Goal: Information Seeking & Learning: Learn about a topic

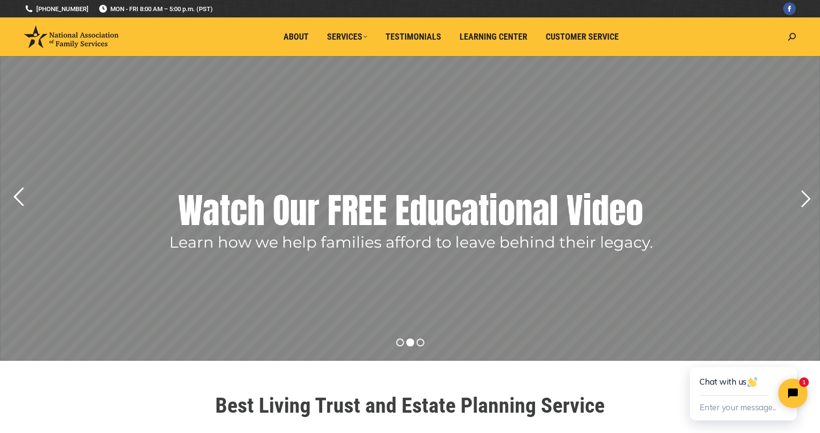
click at [23, 194] on rs-arrow at bounding box center [18, 197] width 24 height 24
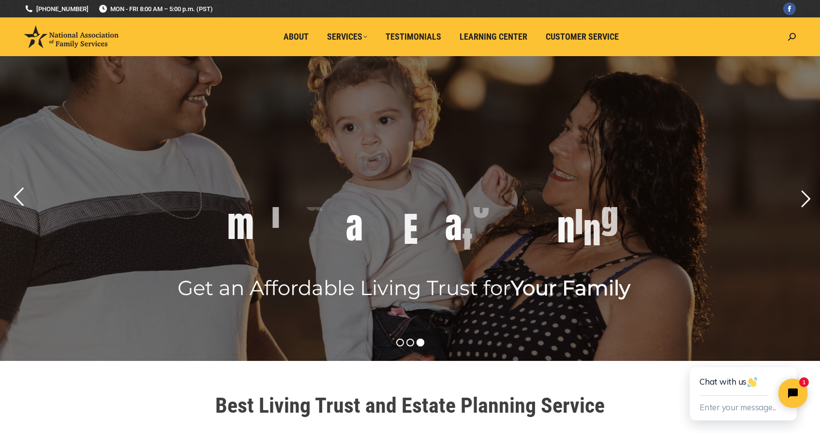
click at [17, 194] on rs-arrow at bounding box center [18, 197] width 24 height 24
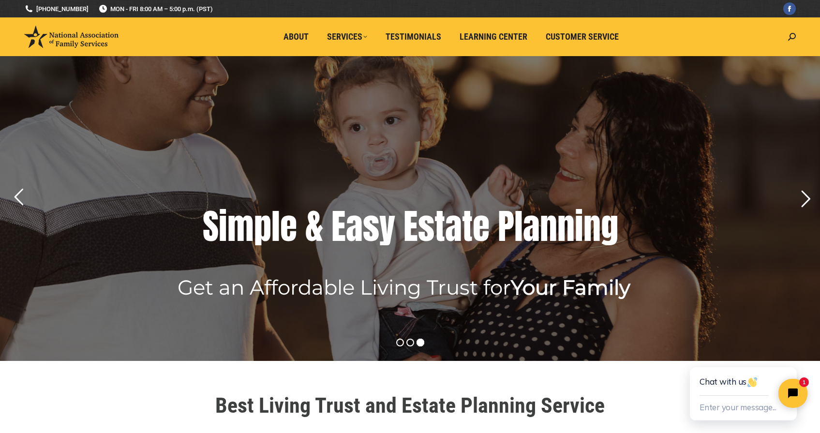
click at [37, 191] on rs-layer at bounding box center [410, 208] width 820 height 305
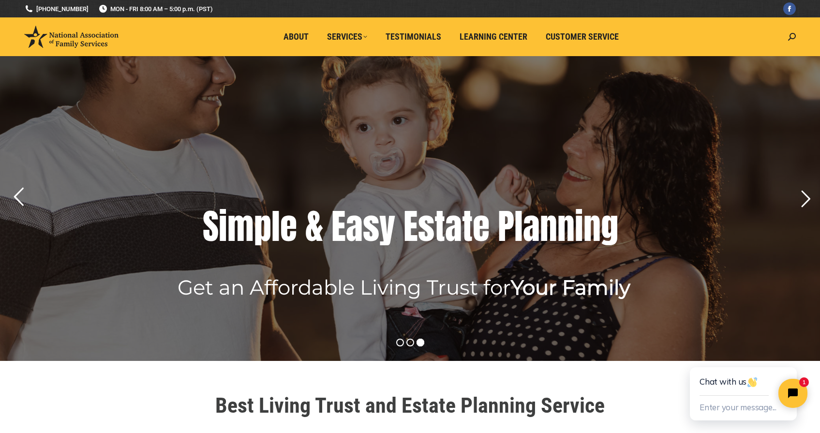
click at [16, 197] on rs-arrow at bounding box center [18, 197] width 24 height 24
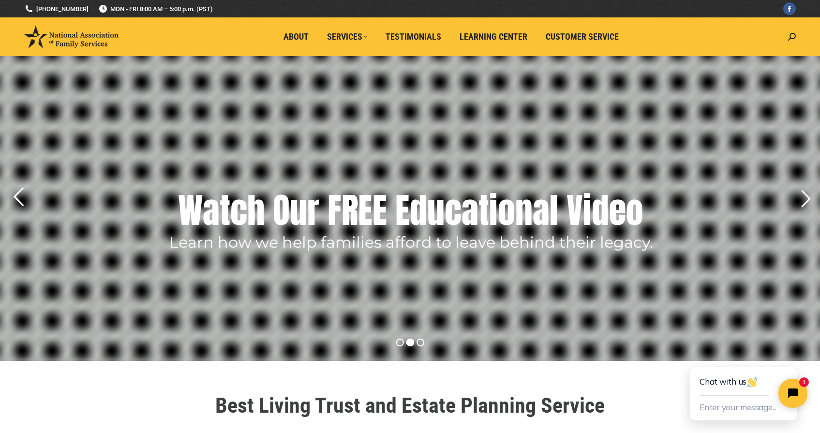
click at [16, 188] on rs-arrow at bounding box center [18, 197] width 24 height 24
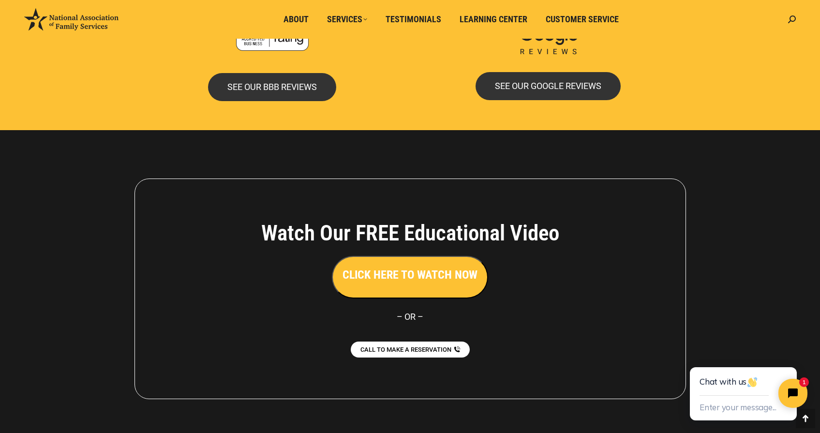
scroll to position [2059, 0]
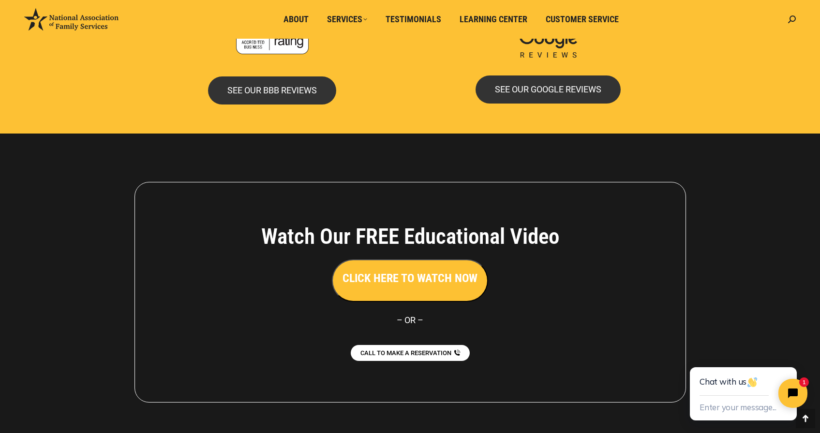
click at [402, 273] on h3 "CLICK HERE TO WATCH NOW" at bounding box center [410, 278] width 135 height 16
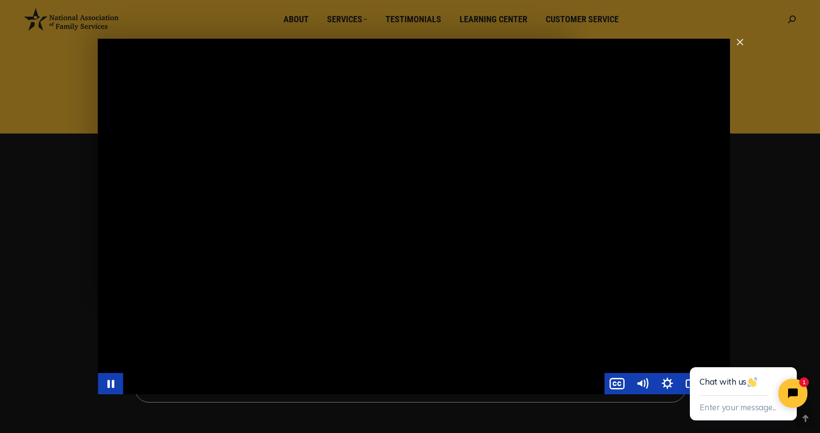
click at [279, 384] on div "Main Video - Full Webinar (Emma) Landon V1.4" at bounding box center [363, 383] width 481 height 21
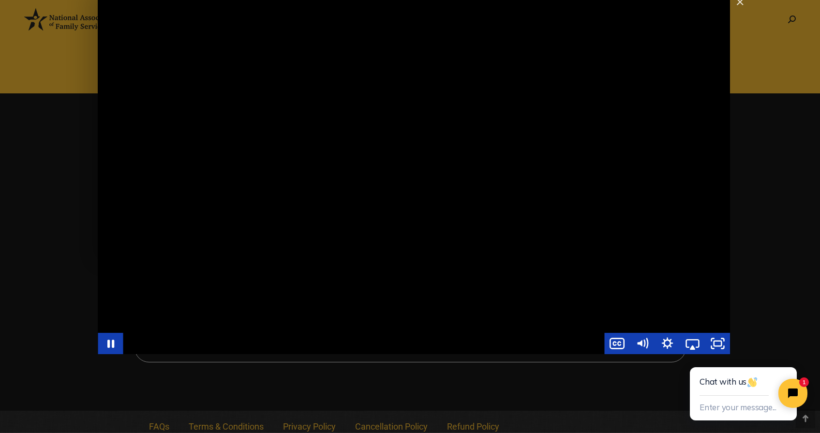
scroll to position [2098, 0]
click at [149, 324] on div "Main Video - Full Webinar (Emma) Landon V1.4" at bounding box center [414, 177] width 632 height 356
click at [161, 314] on div "Main Video - Full Webinar (Emma) Landon V1.4" at bounding box center [414, 177] width 632 height 356
drag, startPoint x: 433, startPoint y: 352, endPoint x: 401, endPoint y: 349, distance: 32.6
click at [401, 349] on div "Main Video - Full Webinar (Emma) Landon V1.4" at bounding box center [363, 343] width 481 height 21
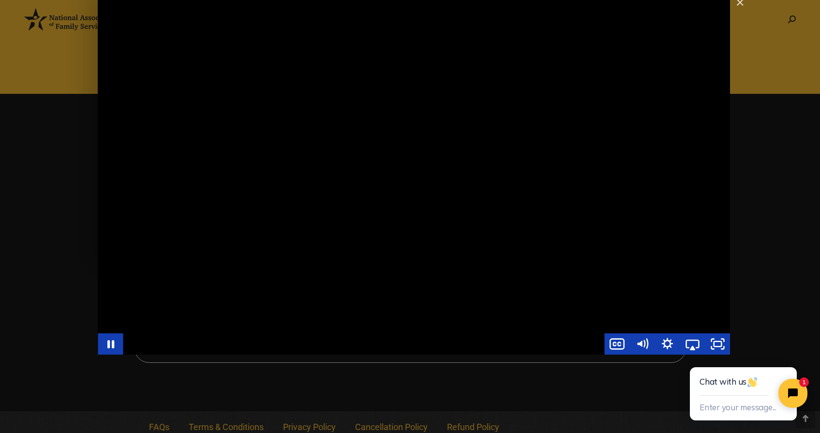
click at [400, 351] on div "Main Video - Full Webinar (Emma) Landon V1.4" at bounding box center [363, 343] width 481 height 21
click at [207, 353] on div "Main Video - Full Webinar (Emma) Landon V1.4" at bounding box center [363, 343] width 481 height 21
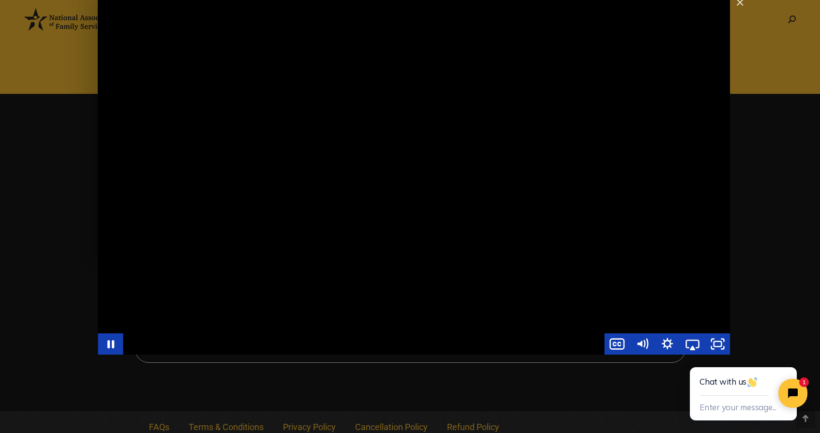
click at [207, 353] on div "Main Video - Full Webinar (Emma) Landon V1.4" at bounding box center [363, 343] width 481 height 21
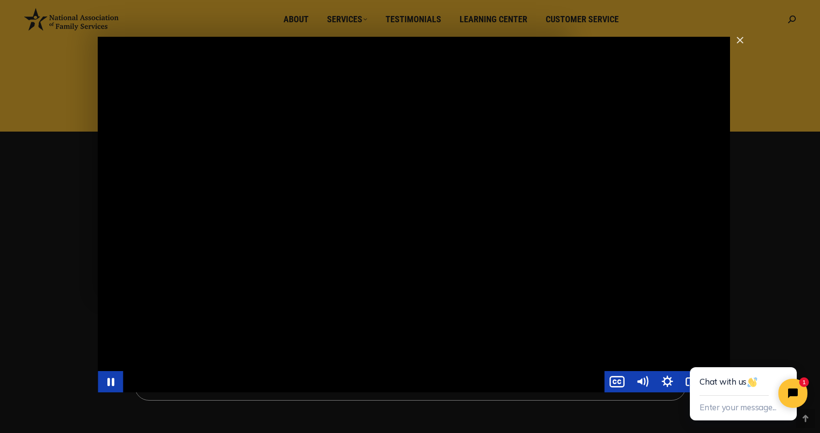
scroll to position [2035, 0]
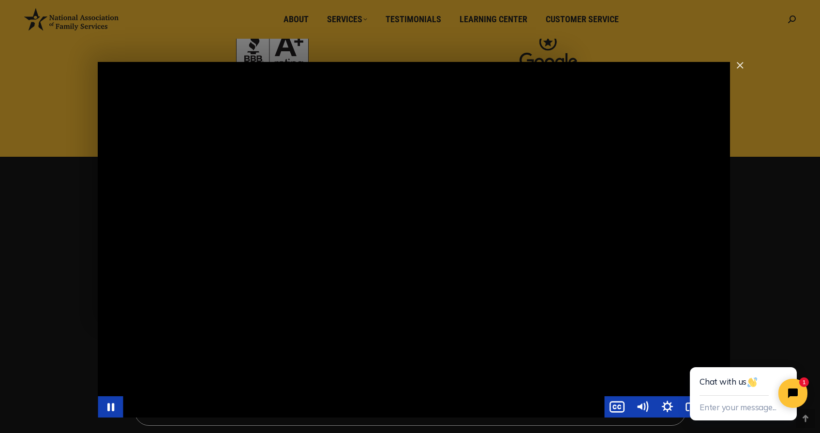
click at [421, 113] on div "Main Video - Full Webinar (Emma) Landon V1.4" at bounding box center [414, 240] width 632 height 356
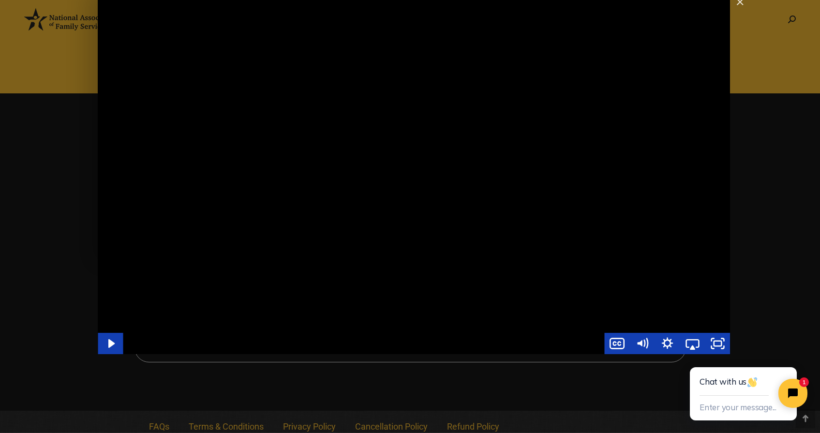
scroll to position [2098, 0]
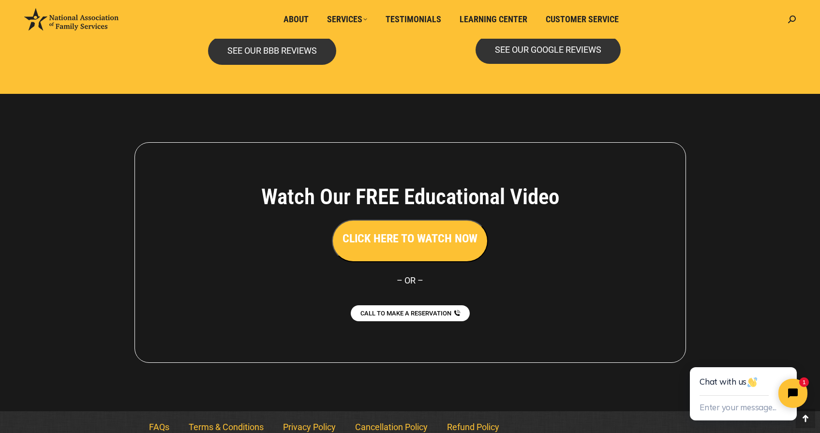
click at [393, 230] on h3 "CLICK HERE TO WATCH NOW" at bounding box center [410, 238] width 135 height 16
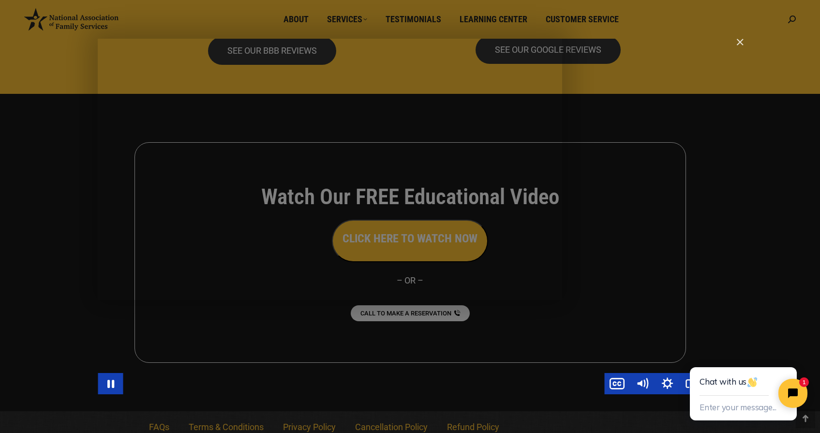
click at [194, 382] on div "Main Video - Full Webinar (Emma) Landon V1.4" at bounding box center [363, 383] width 481 height 21
click at [158, 386] on div "Main Video - Full Webinar (Emma) Landon V1.4" at bounding box center [363, 383] width 481 height 21
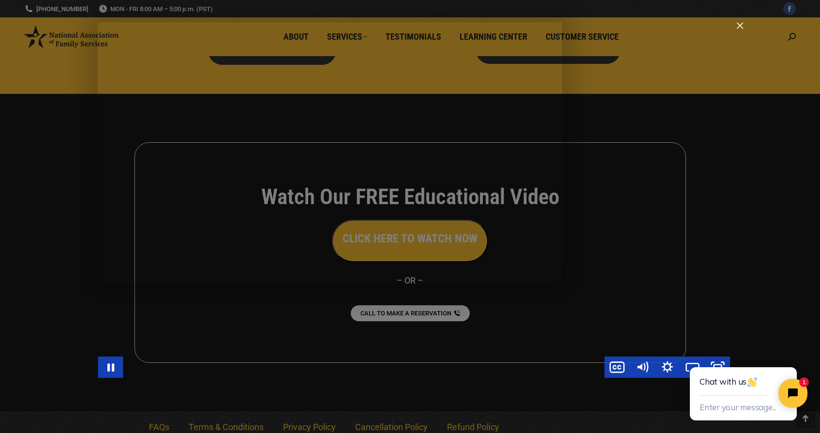
click at [251, 367] on div "Main Video - Full Webinar (Emma) Landon V1.4" at bounding box center [363, 367] width 481 height 21
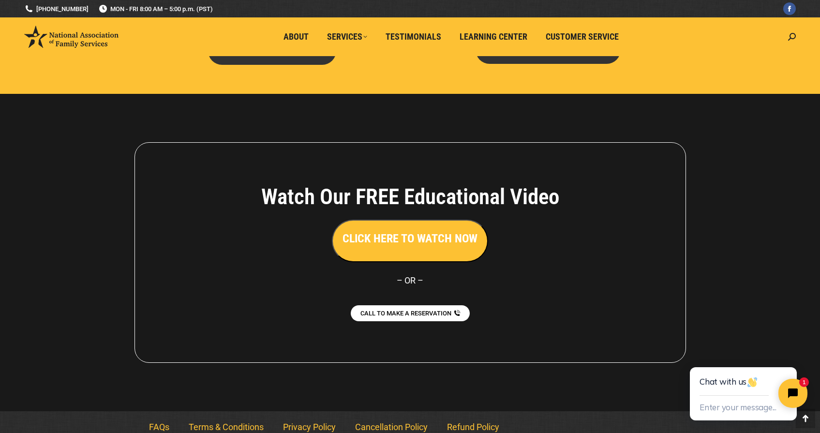
click at [374, 334] on div "Watch Our FREE Educational Video CLICK HERE TO WATCH NOW – OR – CALL TO MAKE A …" at bounding box center [410, 252] width 552 height 221
click at [387, 234] on h3 "CLICK HERE TO WATCH NOW" at bounding box center [410, 238] width 135 height 16
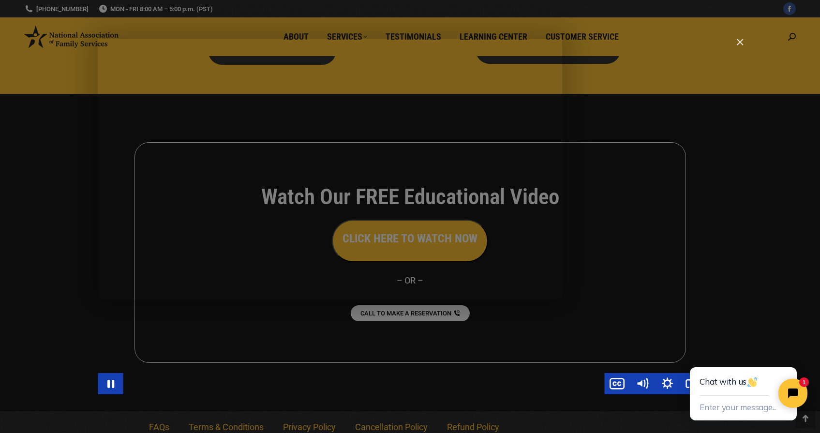
click at [395, 350] on div "Main Video - Full Webinar (Emma) Landon V1.4" at bounding box center [414, 217] width 632 height 356
click at [395, 344] on div "Main Video - Full Webinar (Emma) Landon V1.4" at bounding box center [414, 217] width 632 height 356
drag, startPoint x: 194, startPoint y: 381, endPoint x: 203, endPoint y: 380, distance: 8.8
click at [202, 380] on div "Main Video - Full Webinar (Emma) Landon V1.4" at bounding box center [363, 383] width 481 height 21
click at [203, 380] on div "Main Video - Full Webinar (Emma) Landon V1.4" at bounding box center [363, 383] width 481 height 21
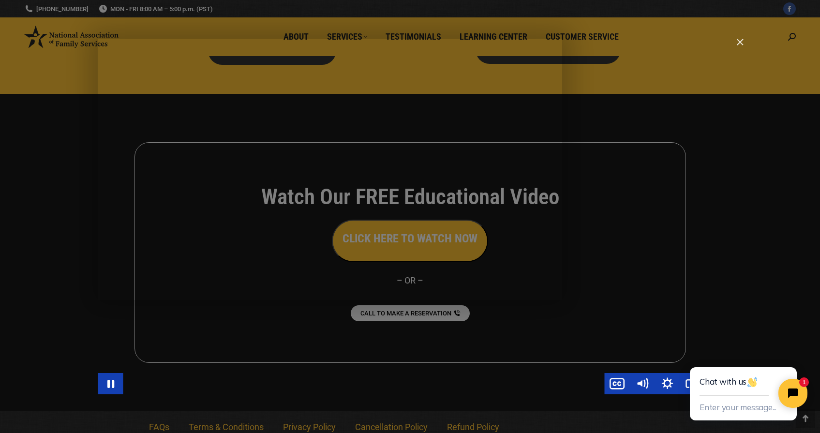
drag, startPoint x: 260, startPoint y: 377, endPoint x: 281, endPoint y: 377, distance: 20.8
click at [281, 377] on div "Main Video - Full Webinar (Emma) Landon V1.4" at bounding box center [363, 383] width 481 height 21
drag, startPoint x: 471, startPoint y: 381, endPoint x: 532, endPoint y: 381, distance: 61.4
click at [532, 381] on div "Main Video - Full Webinar (Emma) Landon V1.4" at bounding box center [363, 383] width 481 height 21
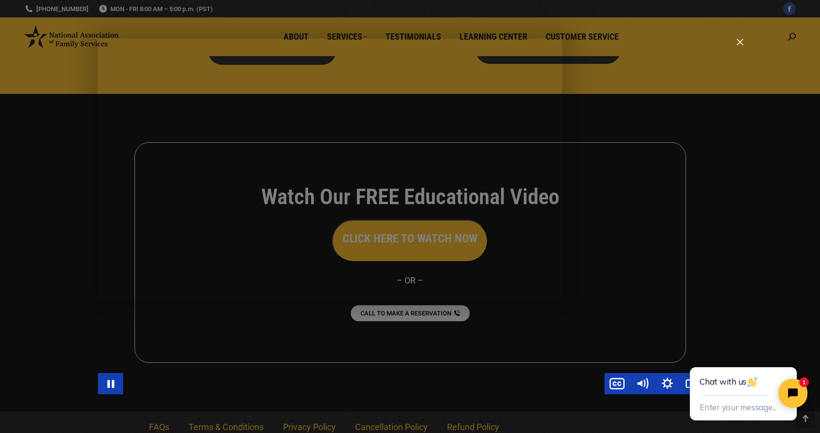
click at [532, 381] on div "Main Video - Full Webinar (Emma) Landon V1.4" at bounding box center [363, 383] width 481 height 21
click at [467, 83] on div "Main Video - Full Webinar (Emma) Landon V1.4" at bounding box center [414, 217] width 632 height 356
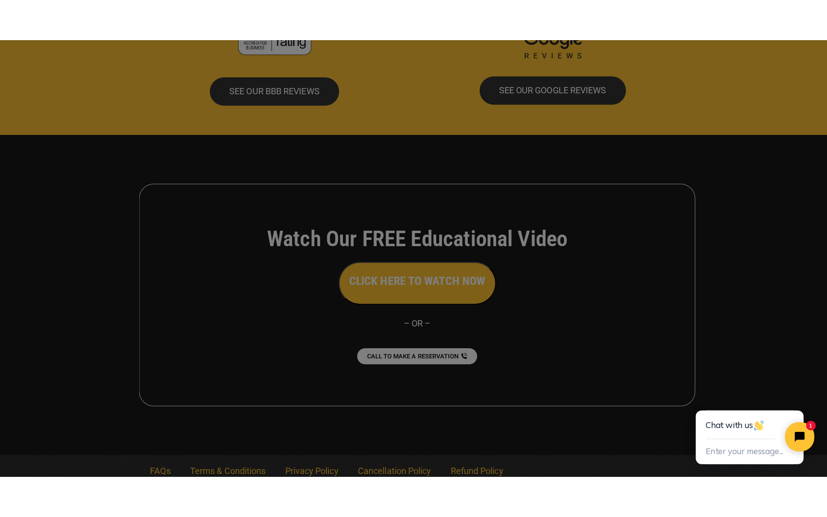
scroll to position [0, 0]
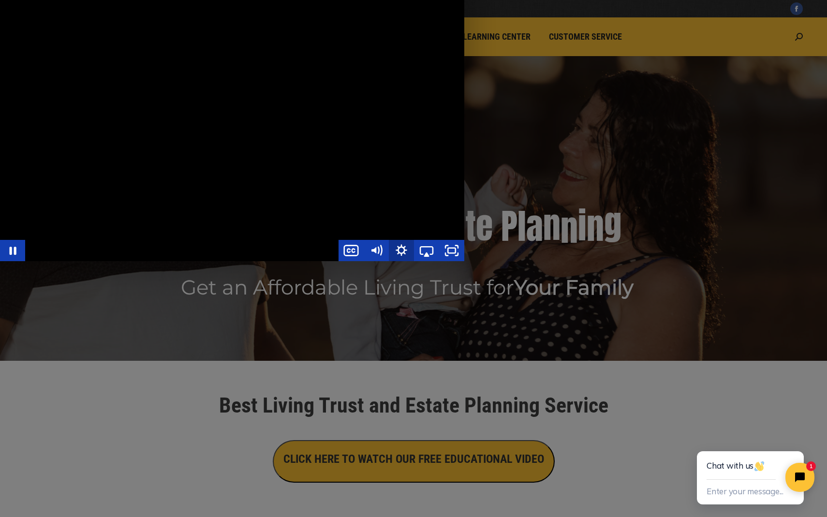
click at [414, 261] on icon "Show settings menu" at bounding box center [401, 250] width 25 height 21
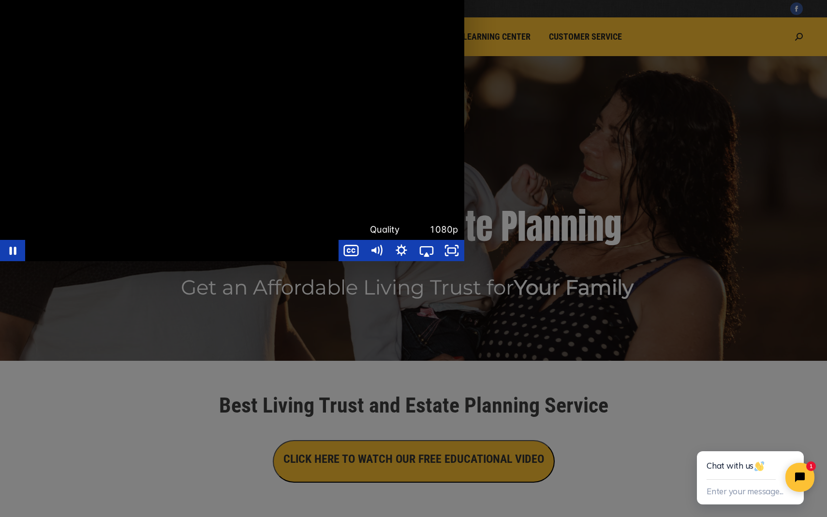
click at [464, 261] on div "Main Video - Full Webinar (Emma) Landon V1.4" at bounding box center [232, 130] width 464 height 261
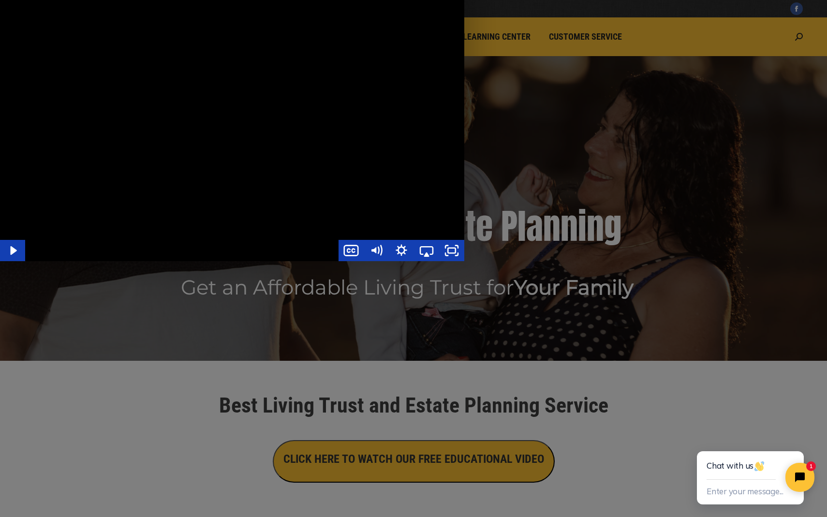
click at [464, 261] on div "Main Video - Full Webinar (Emma) Landon V1.4" at bounding box center [232, 130] width 464 height 261
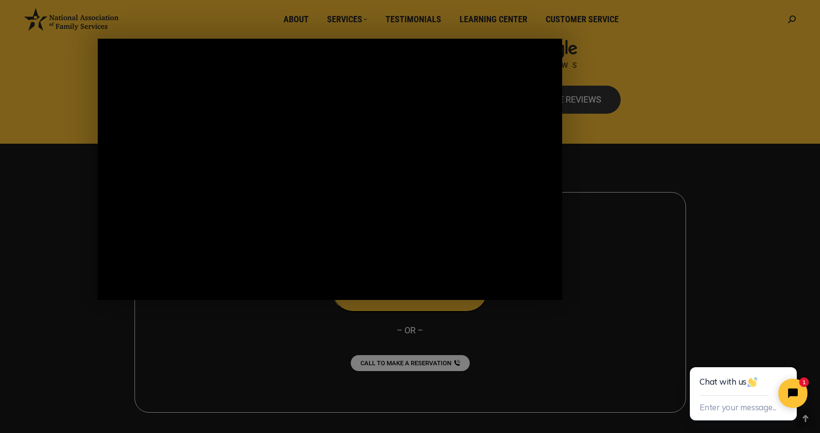
scroll to position [2049, 0]
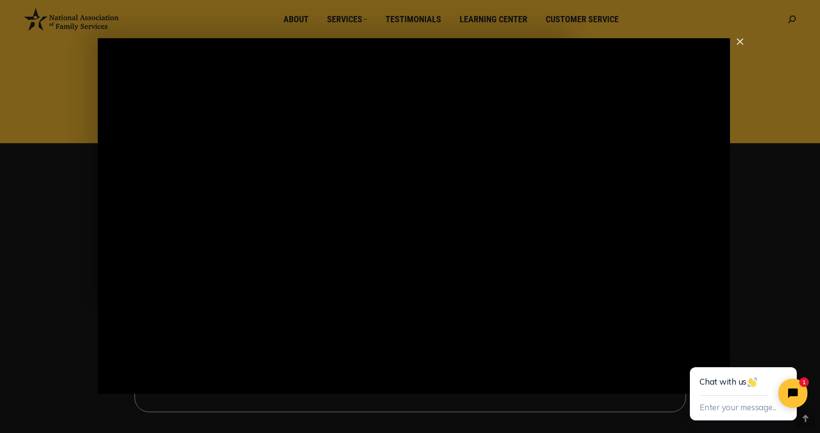
click at [358, 250] on div "Main Video - Full Webinar (Emma) Landon V1.4" at bounding box center [414, 216] width 632 height 356
click at [367, 253] on div "Main Video - Full Webinar (Emma) Landon V1.4" at bounding box center [414, 216] width 632 height 356
click at [378, 261] on div "Main Video - Full Webinar (Emma) Landon V1.4" at bounding box center [414, 216] width 632 height 356
click at [357, 199] on div "Main Video - Full Webinar (Emma) Landon V1.4" at bounding box center [414, 216] width 632 height 356
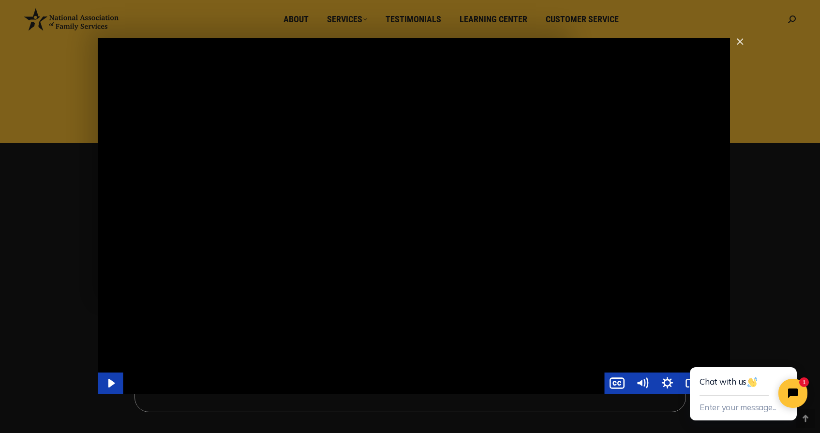
click at [444, 202] on div "Main Video - Full Webinar (Emma) Landon V1.4" at bounding box center [414, 216] width 632 height 356
click at [311, 208] on div "Main Video - Full Webinar (Emma) Landon V1.4" at bounding box center [414, 216] width 632 height 356
click at [355, 200] on div "Main Video - Full Webinar (Emma) Landon V1.4" at bounding box center [414, 216] width 632 height 356
click at [367, 184] on div "Main Video - Full Webinar (Emma) Landon V1.4" at bounding box center [414, 216] width 632 height 356
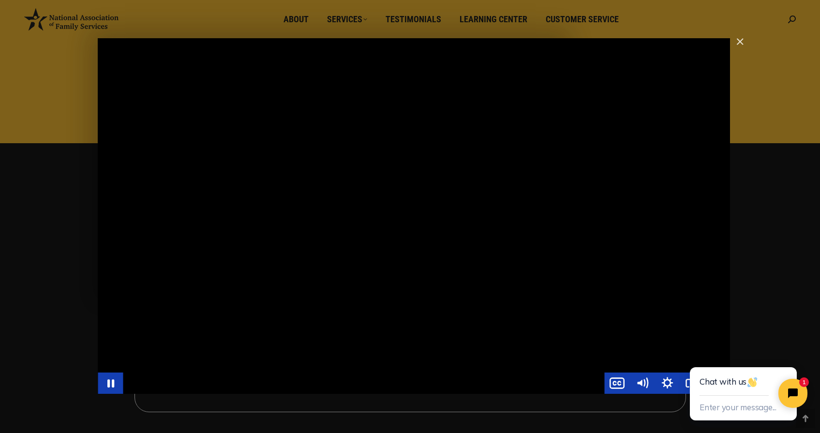
click at [450, 239] on div "Main Video - Full Webinar (Emma) Landon V1.4" at bounding box center [414, 216] width 632 height 356
click at [363, 176] on div "Main Video - Full Webinar (Emma) Landon V1.4" at bounding box center [414, 216] width 632 height 356
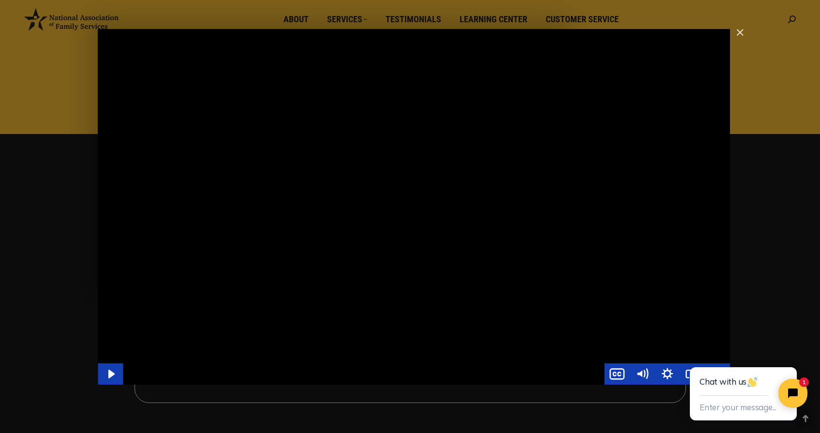
click at [448, 215] on div "Main Video - Full Webinar (Emma) Landon V1.4" at bounding box center [414, 207] width 632 height 356
click at [473, 193] on div "Main Video - Full Webinar (Emma) Landon V1.4" at bounding box center [414, 207] width 632 height 356
click at [471, 258] on div "Main Video - Full Webinar (Emma) Landon V1.4" at bounding box center [414, 207] width 632 height 356
click at [741, 32] on img "Close" at bounding box center [736, 37] width 16 height 16
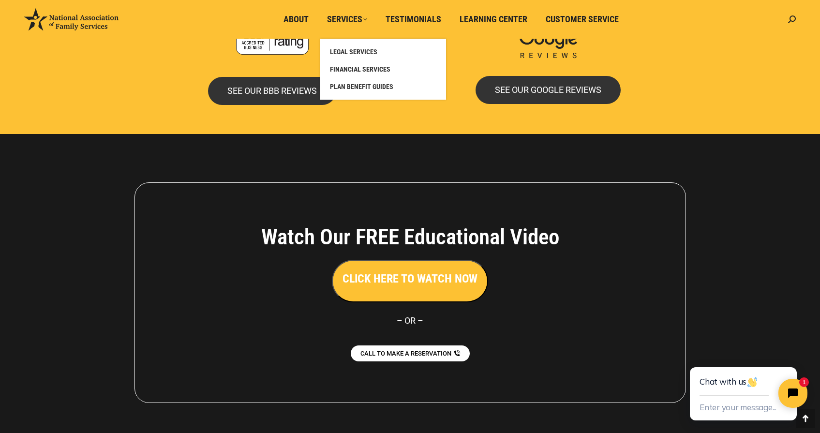
scroll to position [2060, 0]
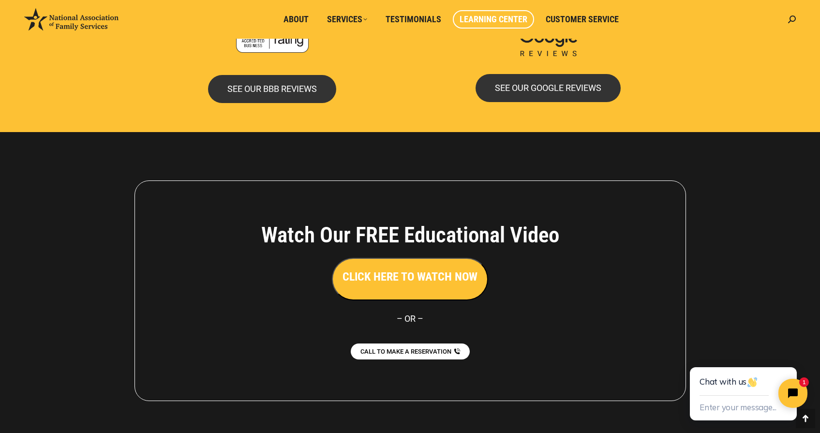
click at [493, 20] on span "Learning Center" at bounding box center [494, 19] width 68 height 11
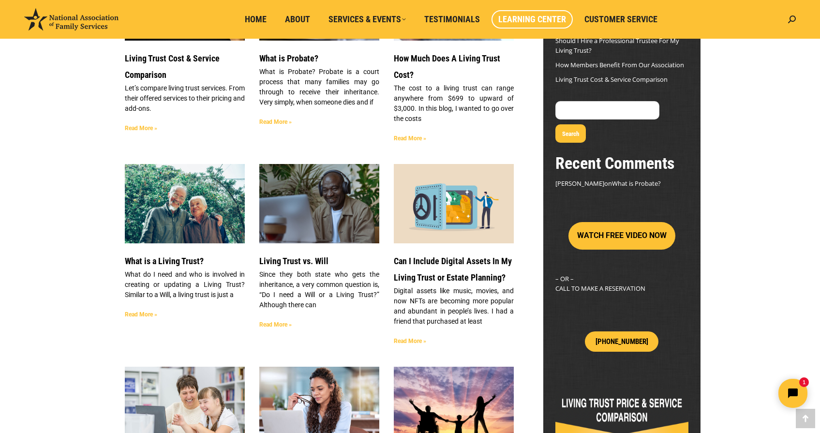
scroll to position [180, 0]
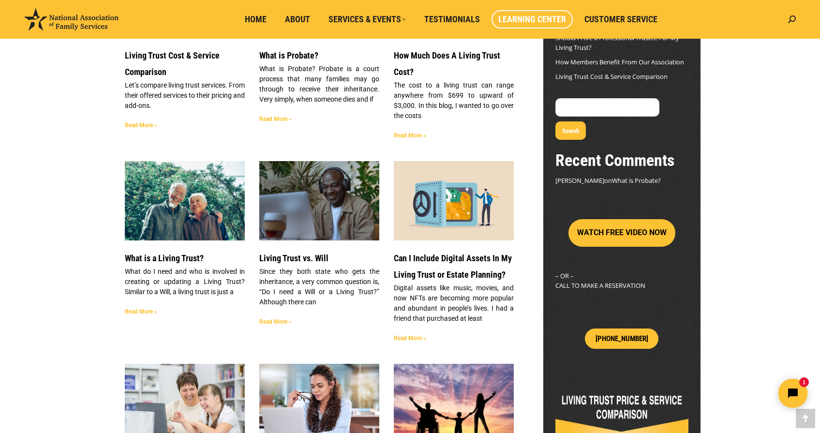
click at [266, 321] on link "Read More »" at bounding box center [275, 321] width 32 height 7
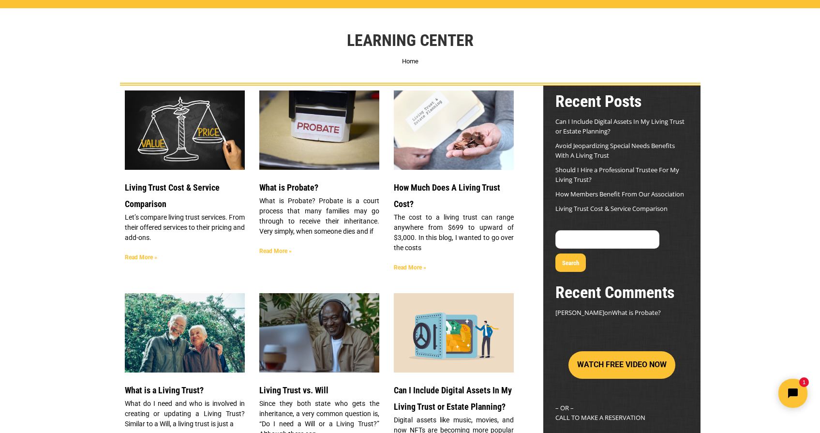
scroll to position [169, 0]
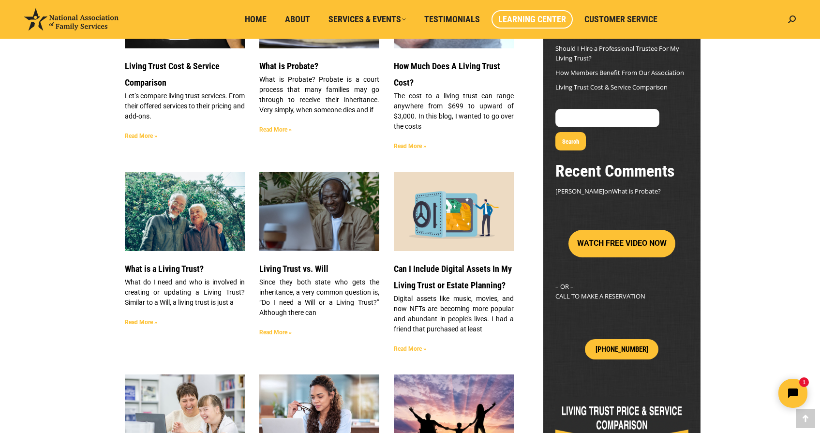
click at [273, 334] on link "Read More »" at bounding box center [275, 332] width 32 height 7
click at [137, 323] on link "Read More »" at bounding box center [141, 322] width 32 height 7
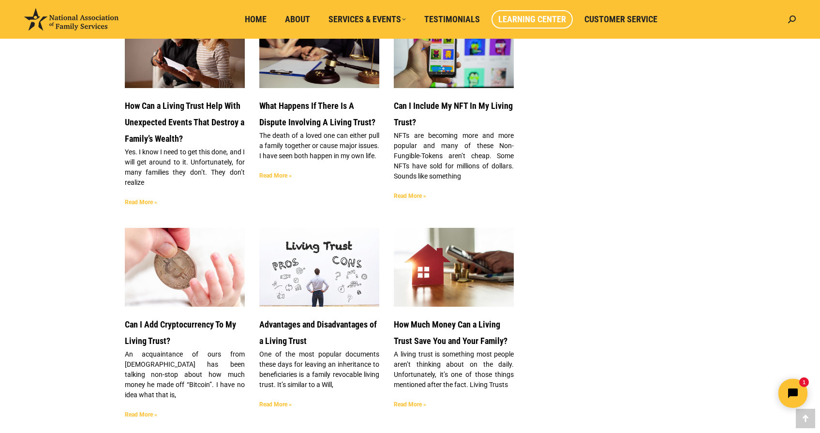
scroll to position [755, 0]
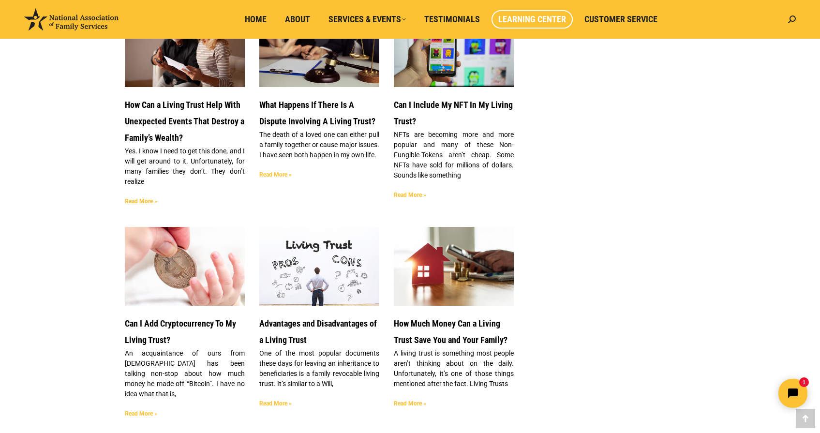
click at [278, 400] on link "Read More »" at bounding box center [275, 403] width 32 height 7
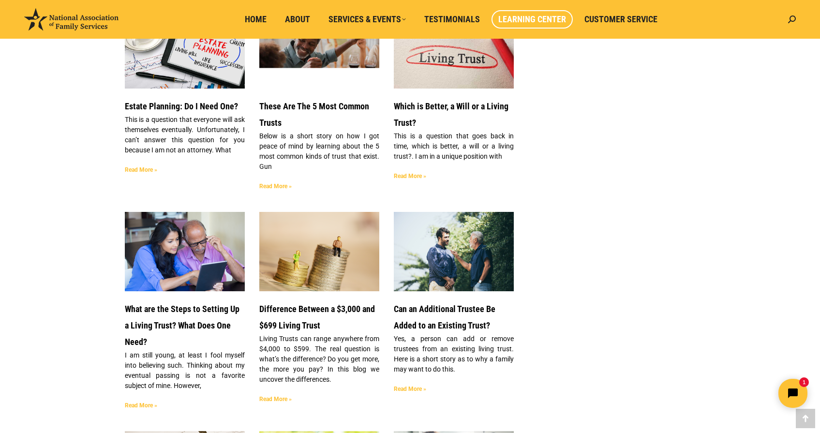
scroll to position [1392, 0]
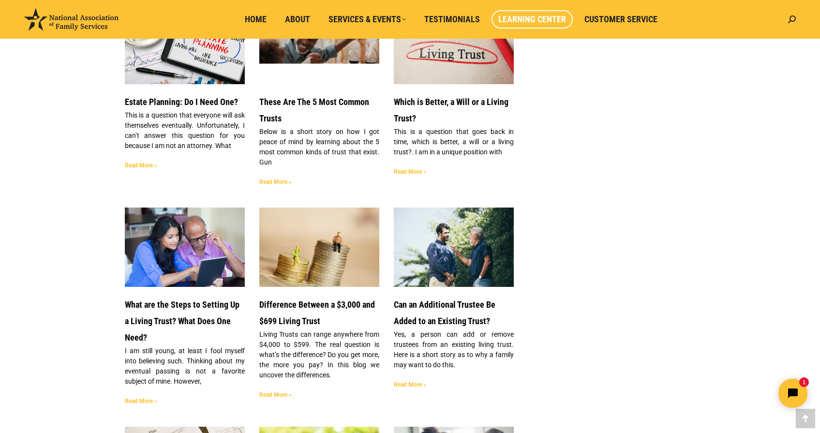
click at [271, 391] on link "Read More »" at bounding box center [275, 394] width 32 height 7
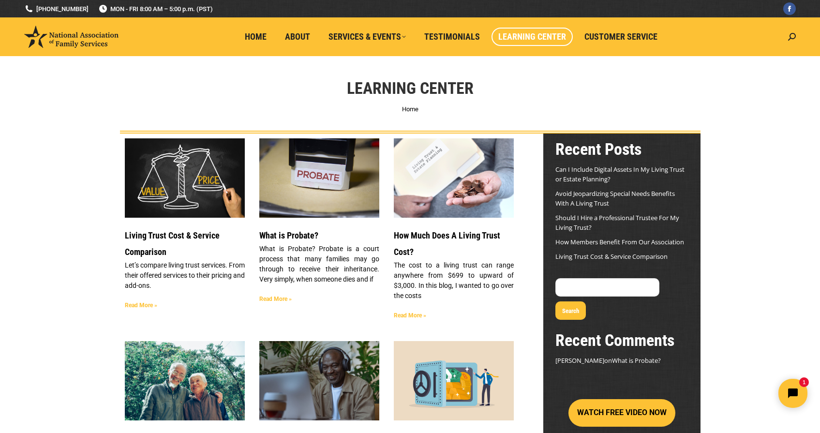
scroll to position [0, 0]
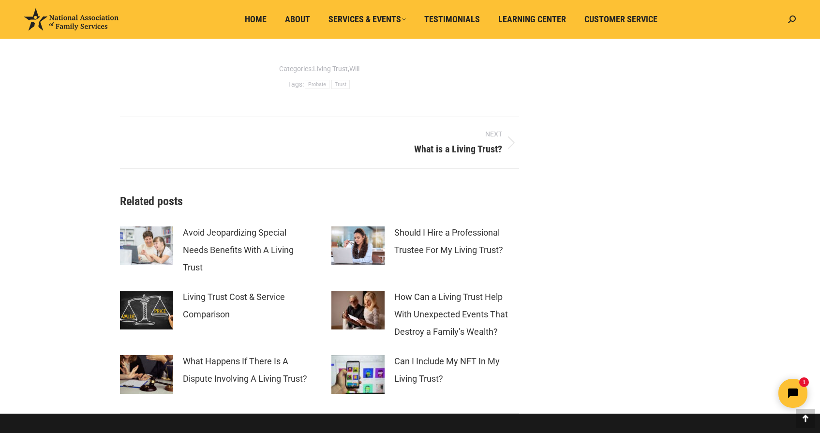
scroll to position [1851, 0]
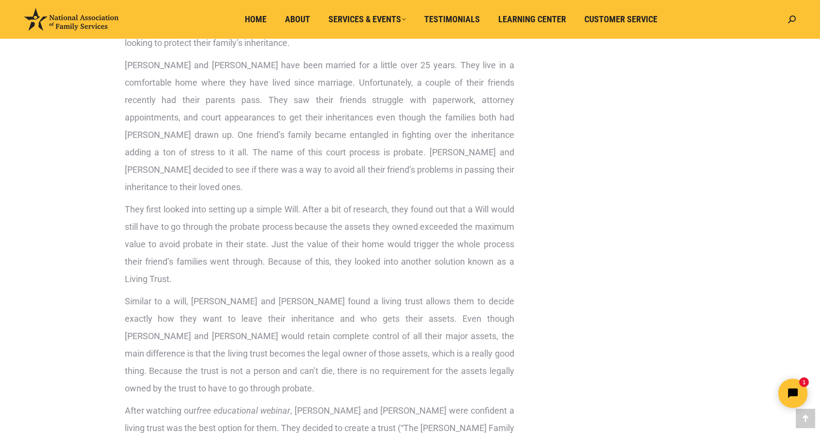
scroll to position [1821, 0]
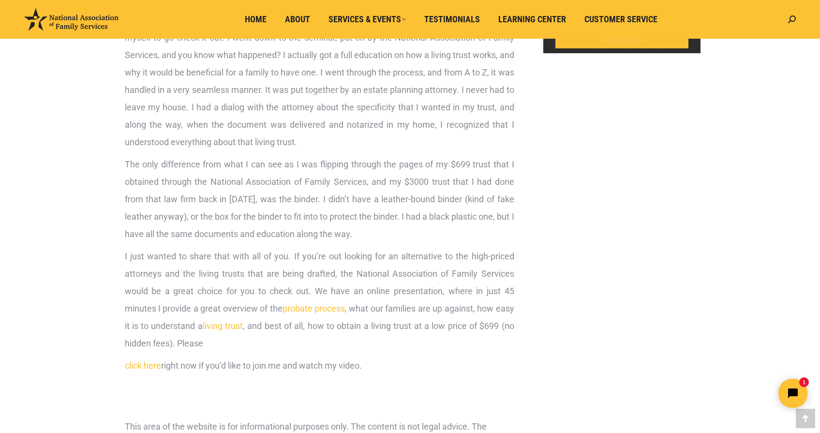
scroll to position [730, 0]
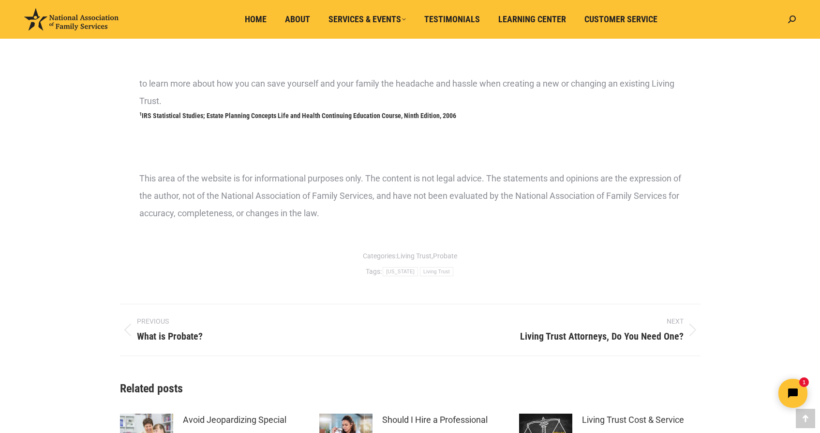
scroll to position [800, 0]
